Goal: Contribute content: Add original content to the website for others to see

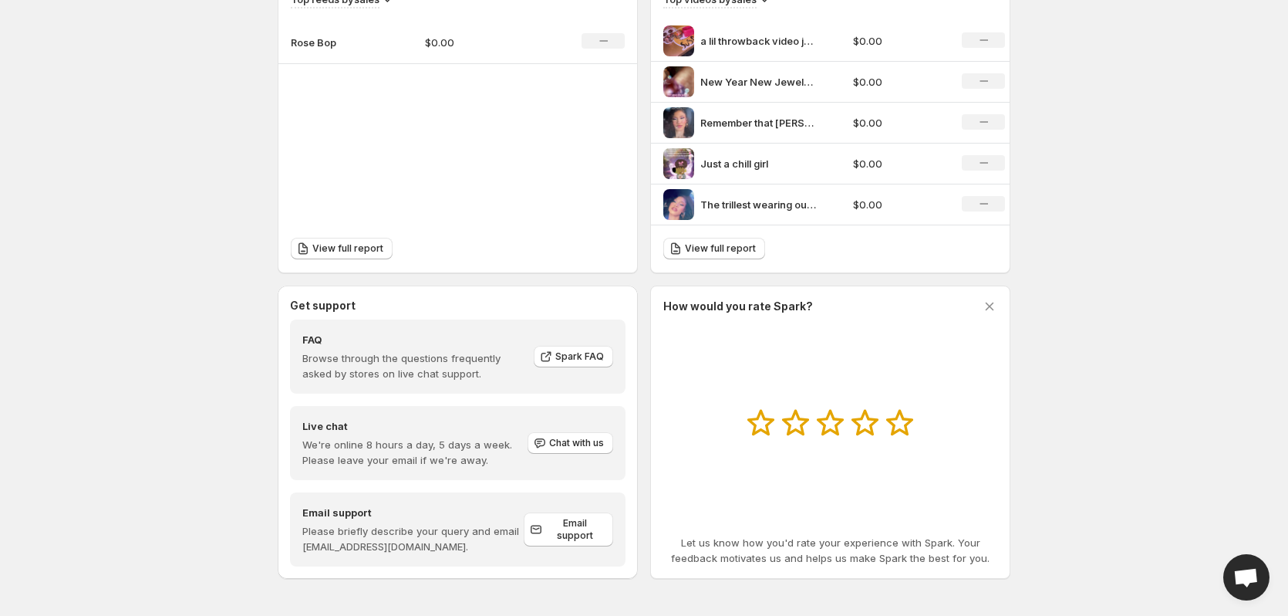
scroll to position [279, 0]
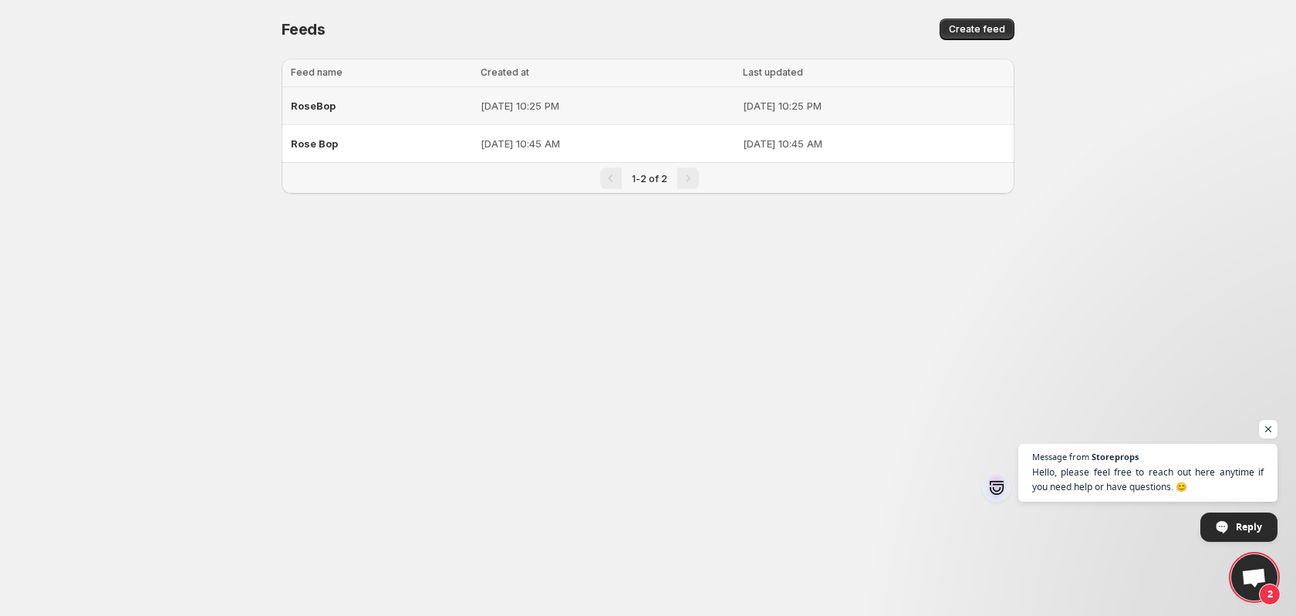
click at [305, 106] on span "RoseBop" at bounding box center [313, 106] width 45 height 12
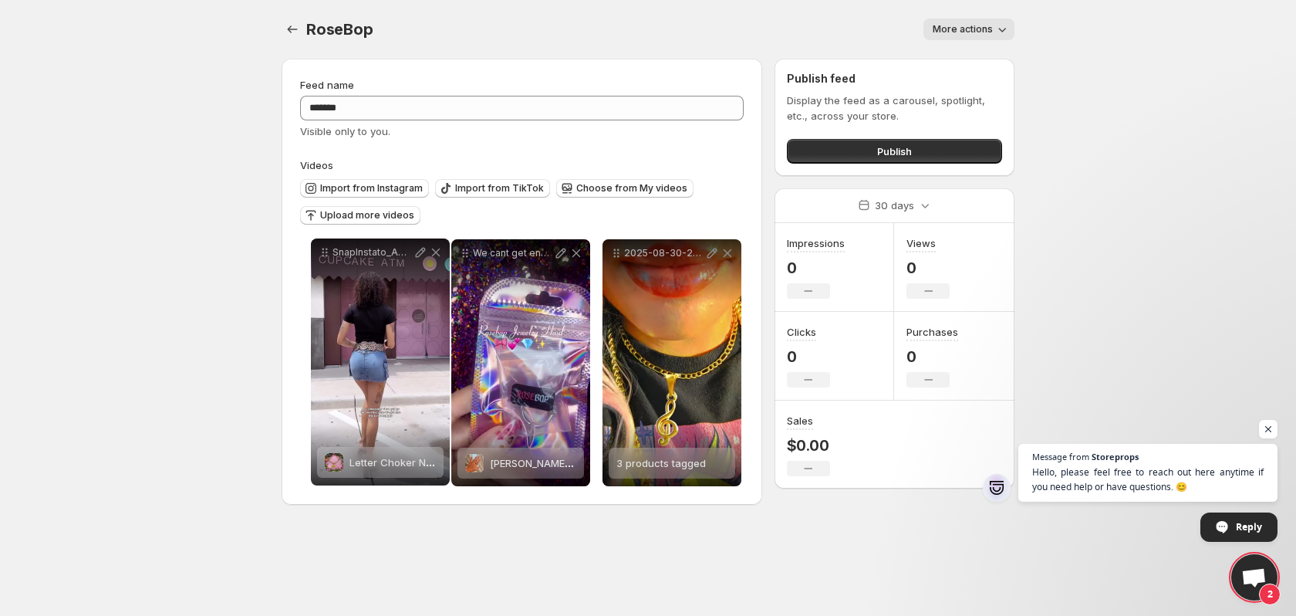
drag, startPoint x: 620, startPoint y: 252, endPoint x: 329, endPoint y: 251, distance: 291.6
click at [329, 251] on icon at bounding box center [324, 252] width 15 height 15
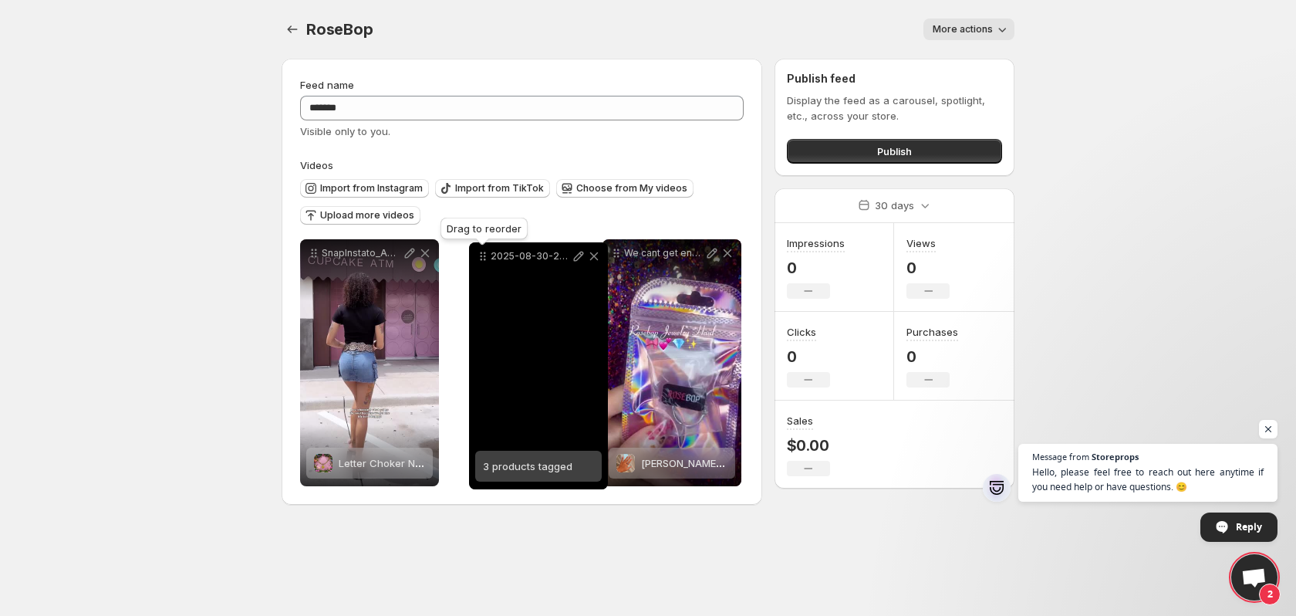
drag, startPoint x: 616, startPoint y: 251, endPoint x: 483, endPoint y: 254, distance: 133.5
click at [483, 254] on icon at bounding box center [482, 255] width 15 height 15
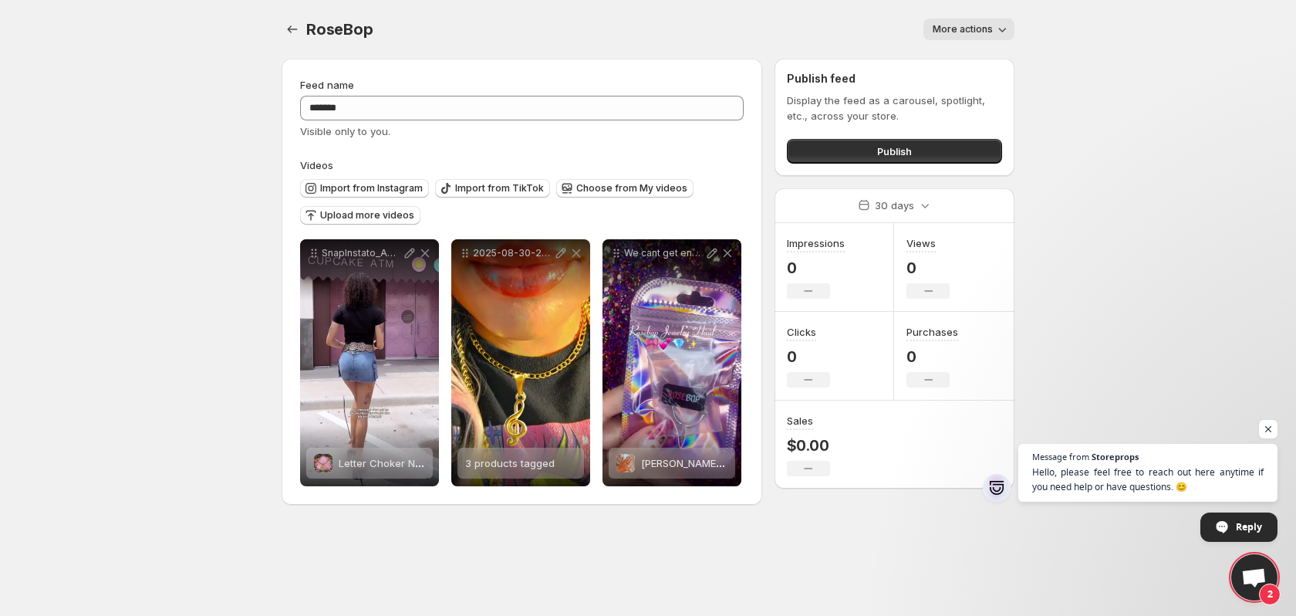
click at [1003, 34] on icon "button" at bounding box center [1001, 29] width 15 height 15
click at [1057, 58] on body "**********" at bounding box center [648, 308] width 1296 height 616
click at [986, 150] on button "Publish" at bounding box center [894, 151] width 215 height 25
click at [915, 157] on button "Publish" at bounding box center [894, 151] width 215 height 25
